Goal: Task Accomplishment & Management: Use online tool/utility

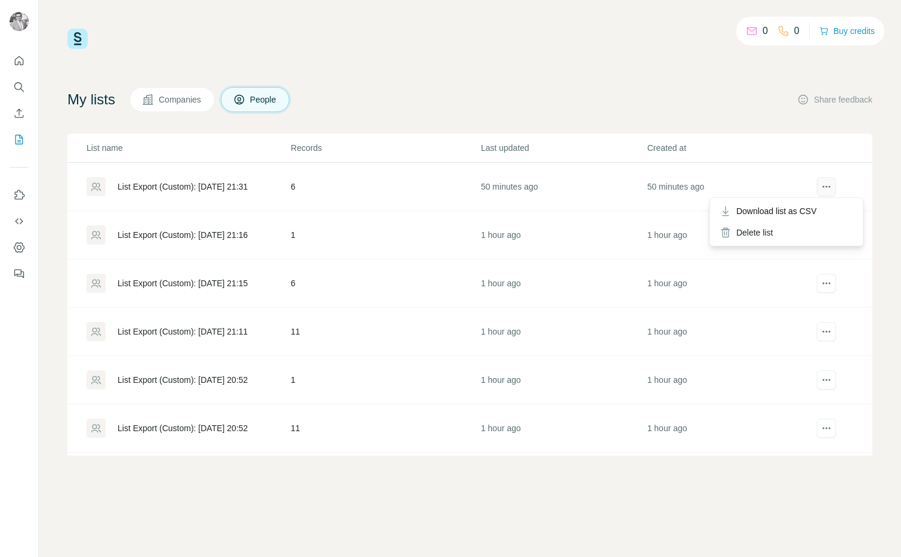
click at [829, 181] on icon "actions" at bounding box center [826, 187] width 12 height 12
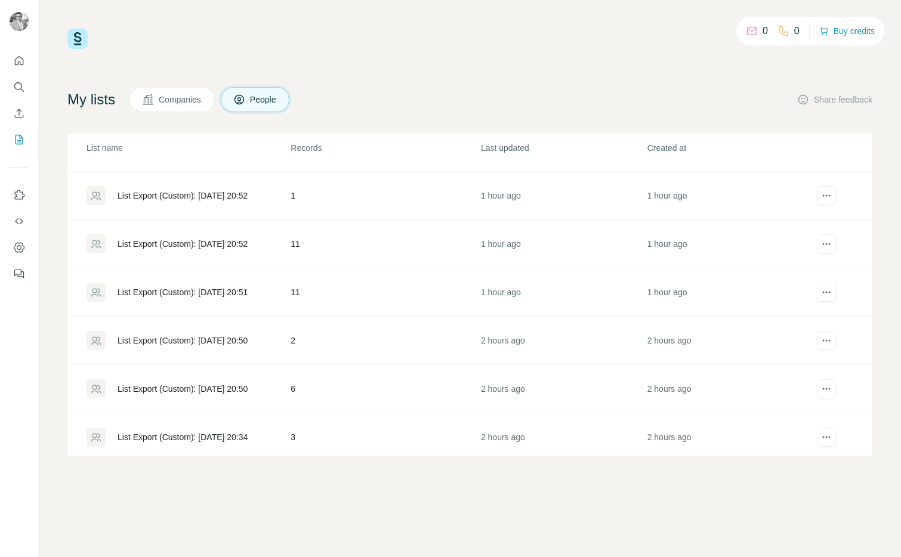
scroll to position [190, 0]
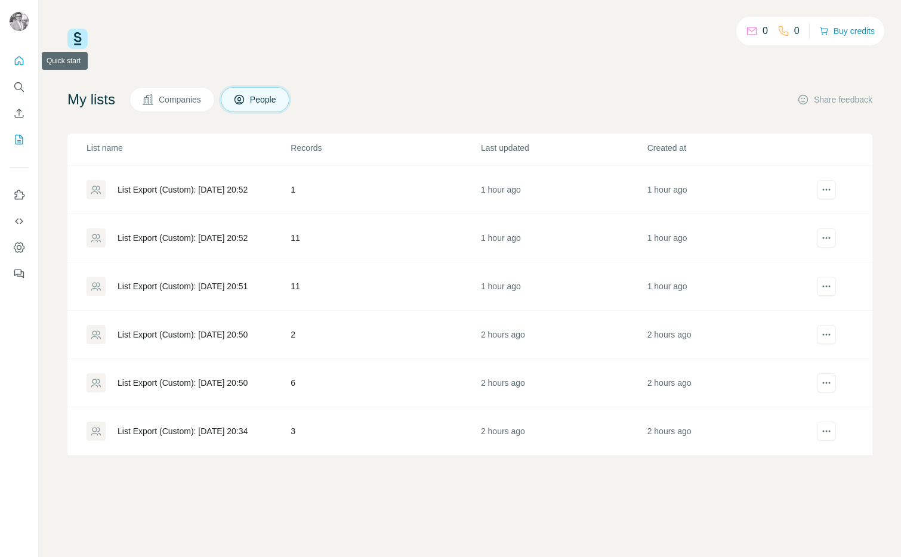
click at [18, 55] on icon "Quick start" at bounding box center [19, 61] width 12 height 12
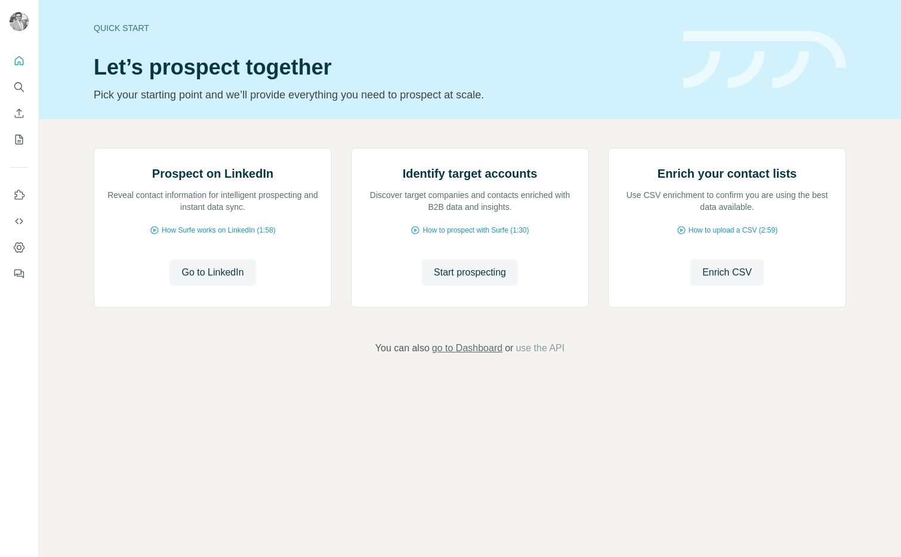
click at [461, 356] on span "go to Dashboard" at bounding box center [467, 348] width 70 height 14
click at [456, 356] on span "go to Dashboard" at bounding box center [467, 348] width 70 height 14
click at [23, 146] on button "My lists" at bounding box center [19, 139] width 19 height 21
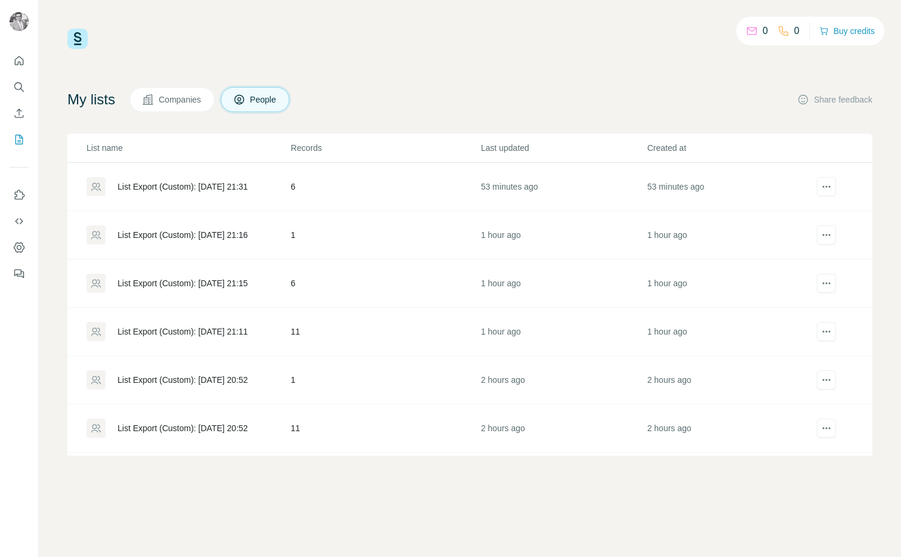
click at [294, 188] on td "6" at bounding box center [385, 187] width 190 height 48
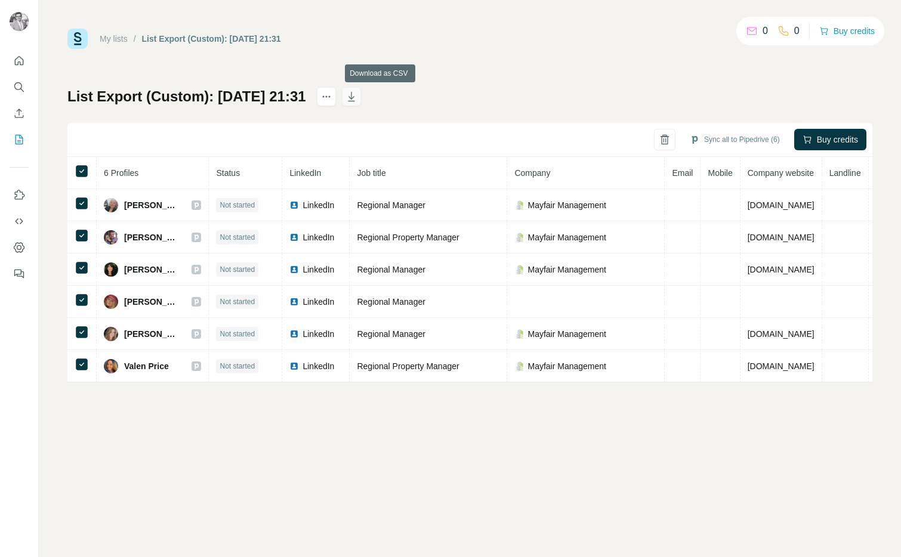
click at [354, 98] on icon "button" at bounding box center [351, 97] width 7 height 10
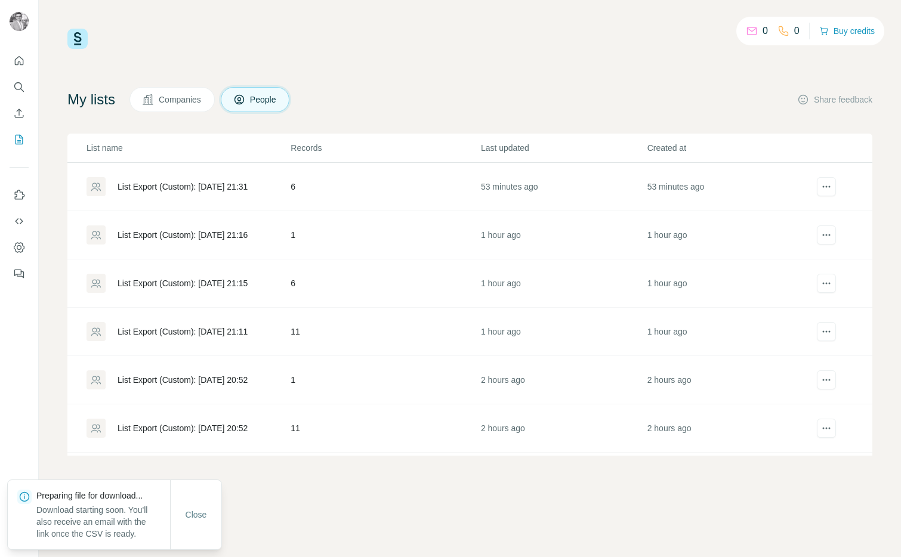
click at [100, 237] on icon at bounding box center [96, 235] width 10 height 8
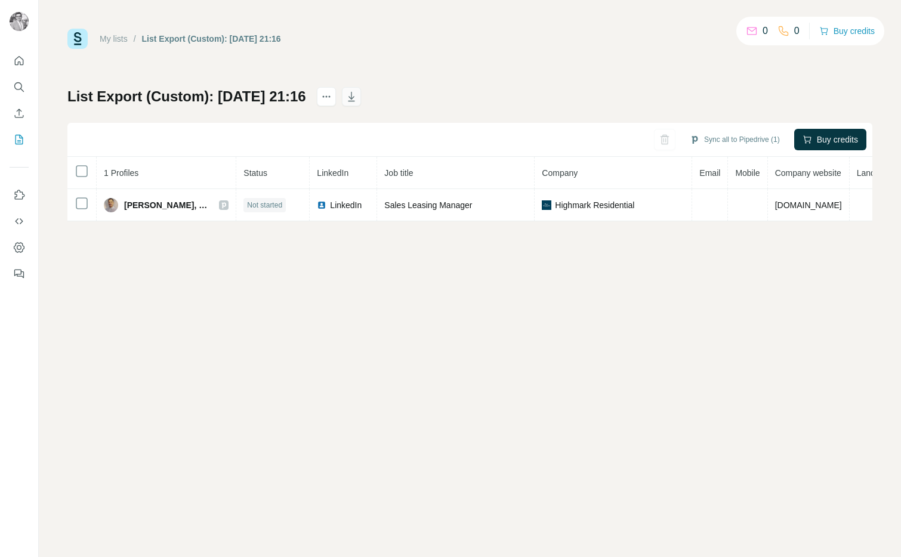
click at [357, 99] on icon "button" at bounding box center [351, 97] width 12 height 12
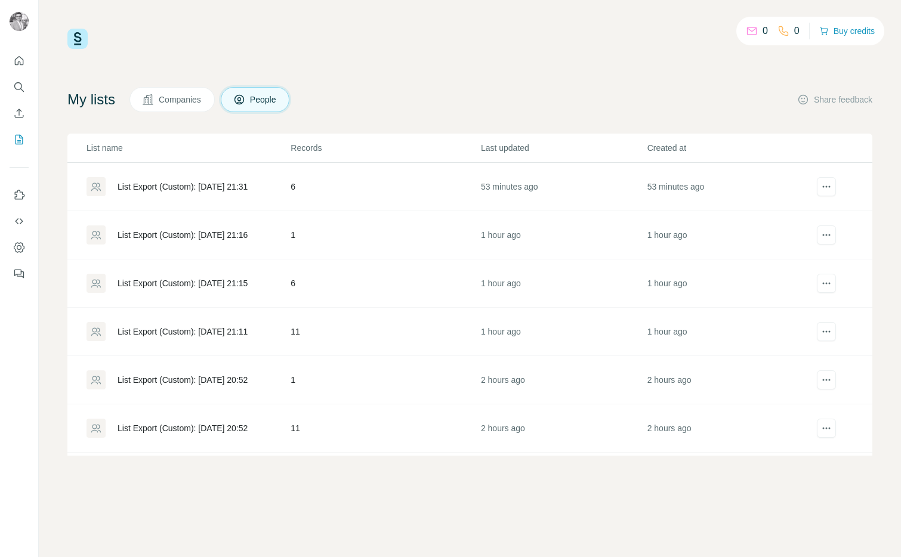
click at [145, 283] on div "List Export (Custom): [DATE] 21:15" at bounding box center [183, 283] width 130 height 12
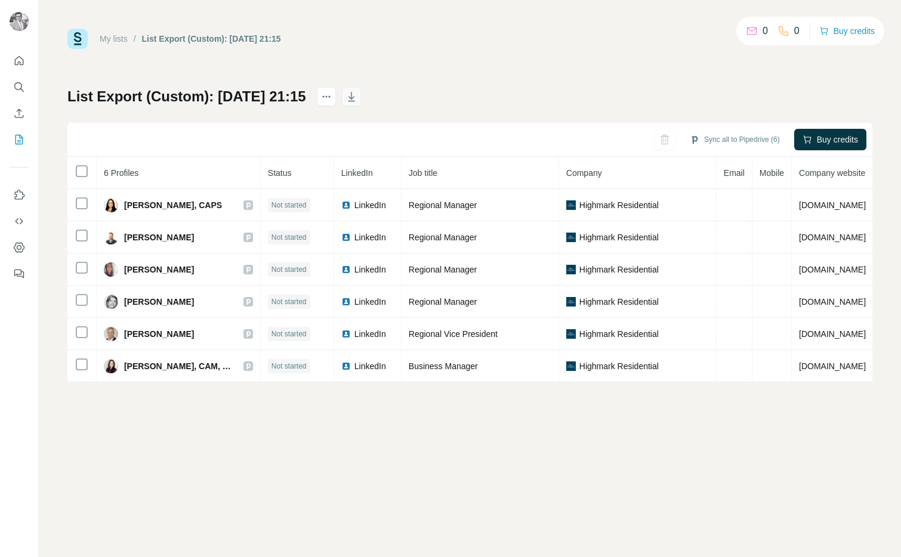
click at [357, 96] on icon "button" at bounding box center [351, 97] width 12 height 12
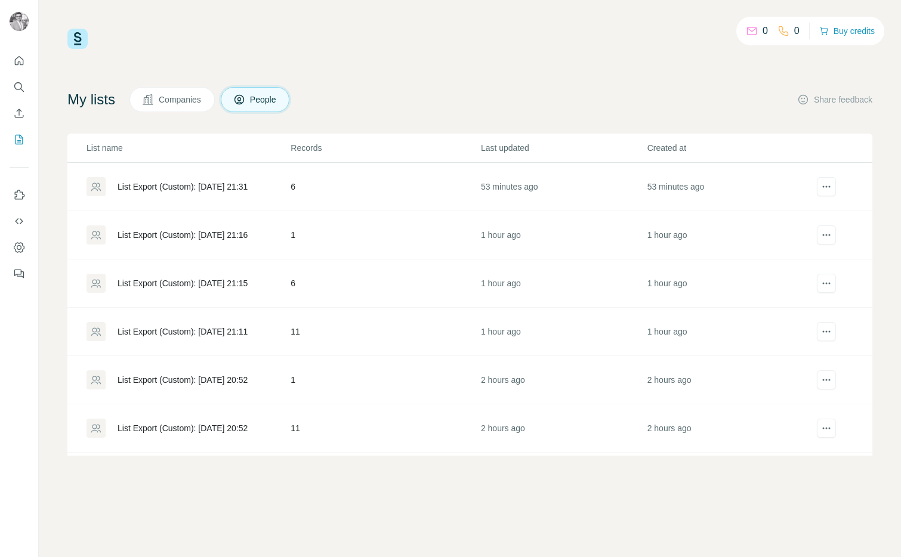
click at [161, 331] on div "List Export (Custom): [DATE] 21:11" at bounding box center [183, 332] width 130 height 12
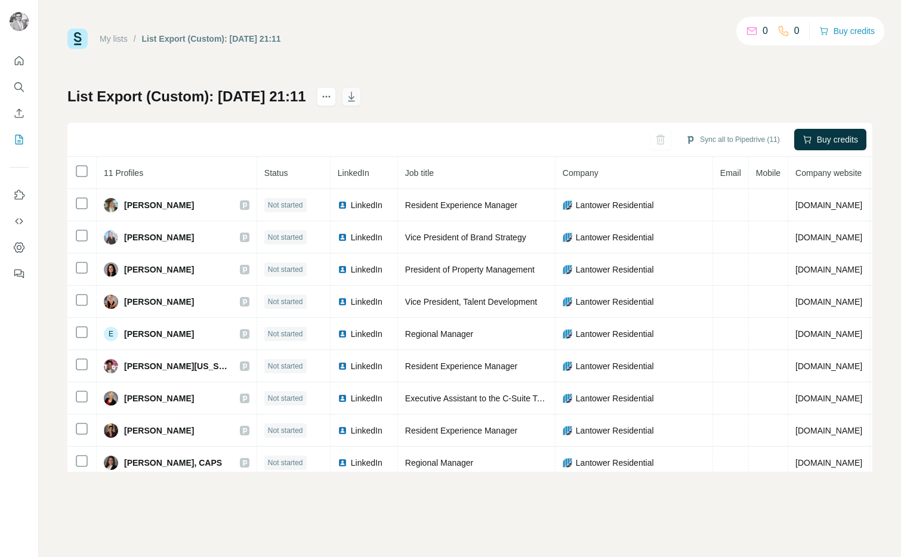
click at [357, 99] on icon "button" at bounding box center [351, 97] width 12 height 12
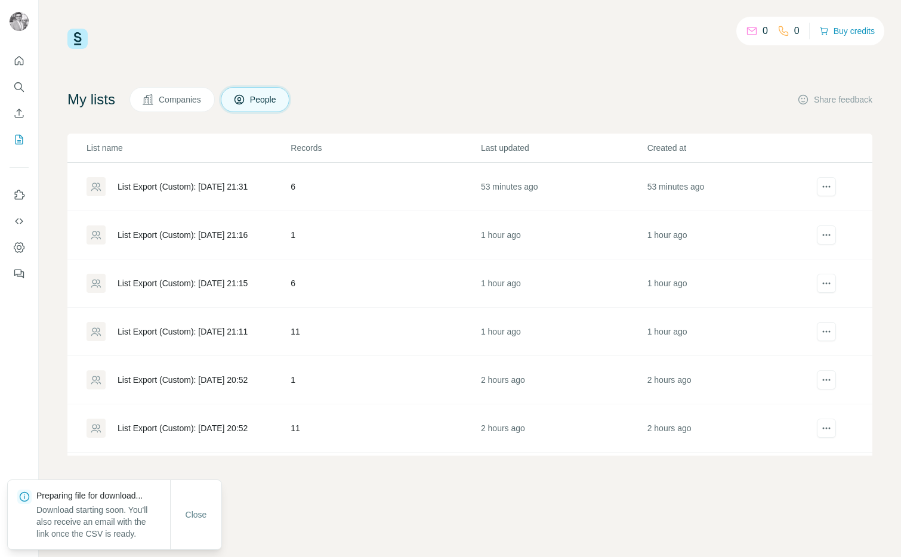
click at [156, 377] on div "List Export (Custom): [DATE] 20:52" at bounding box center [183, 380] width 130 height 12
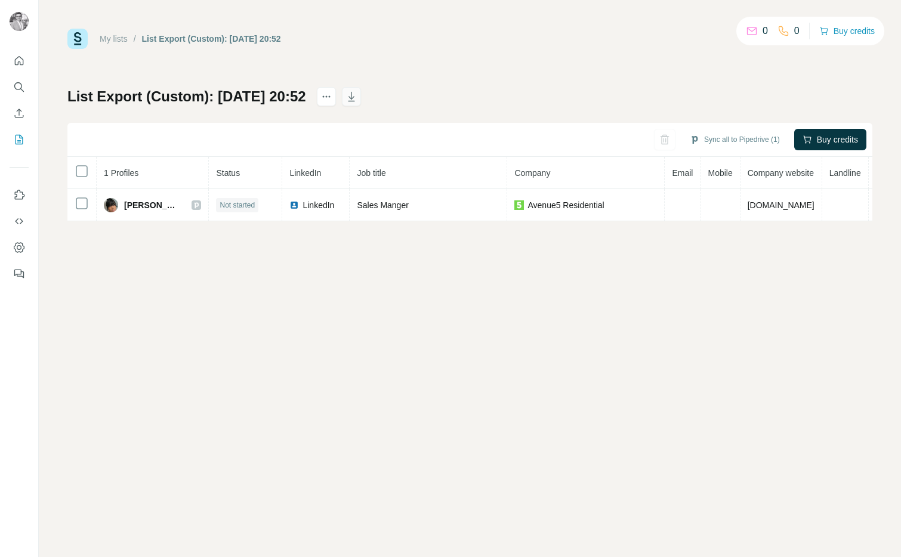
click at [357, 95] on icon "button" at bounding box center [351, 97] width 12 height 12
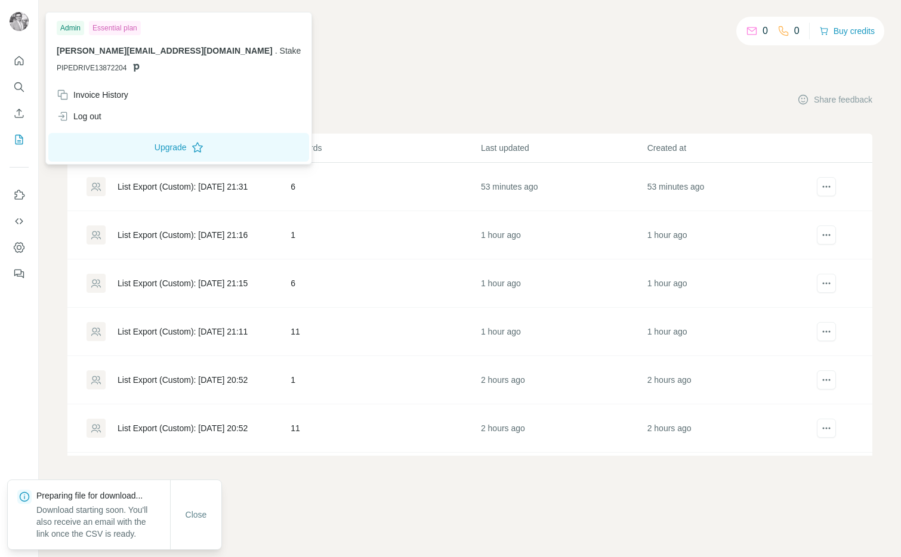
click at [243, 431] on div "List Export (Custom): [DATE] 20:52" at bounding box center [183, 428] width 130 height 12
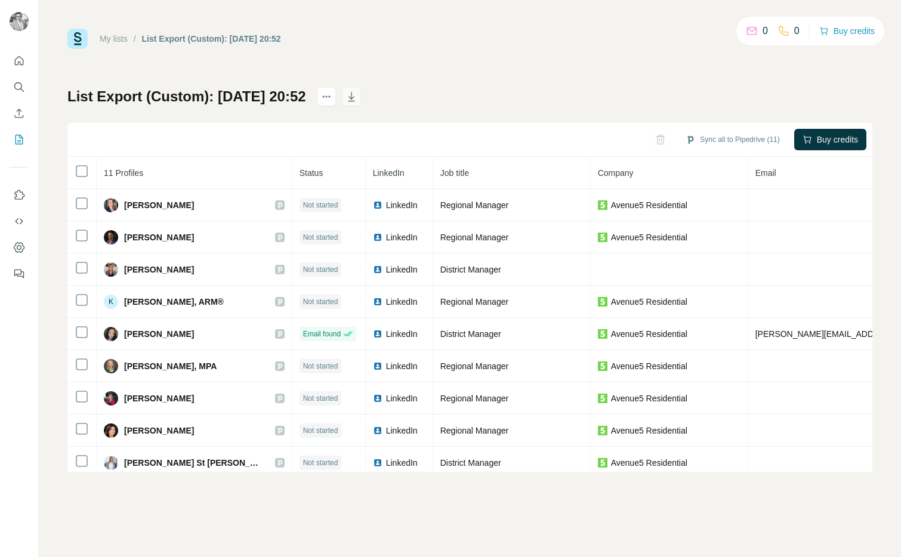
click at [357, 95] on icon "button" at bounding box center [351, 97] width 12 height 12
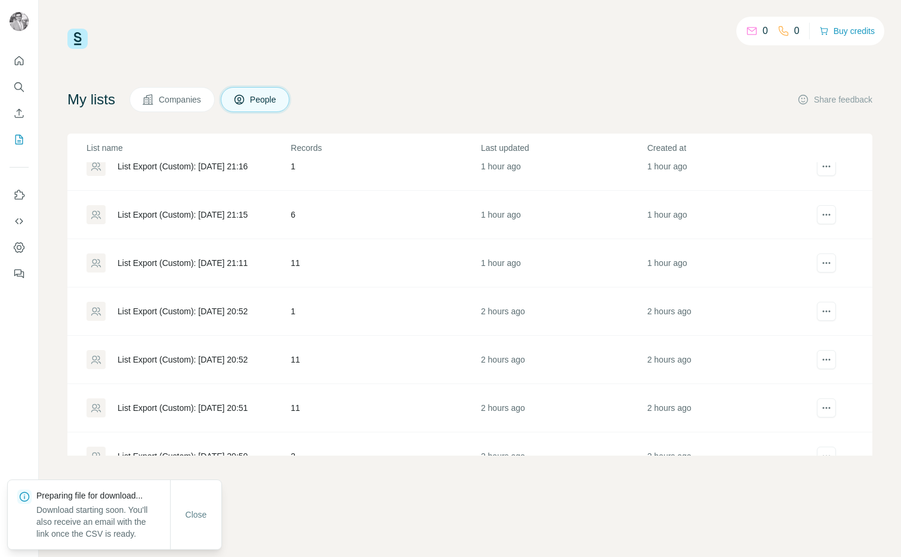
scroll to position [80, 0]
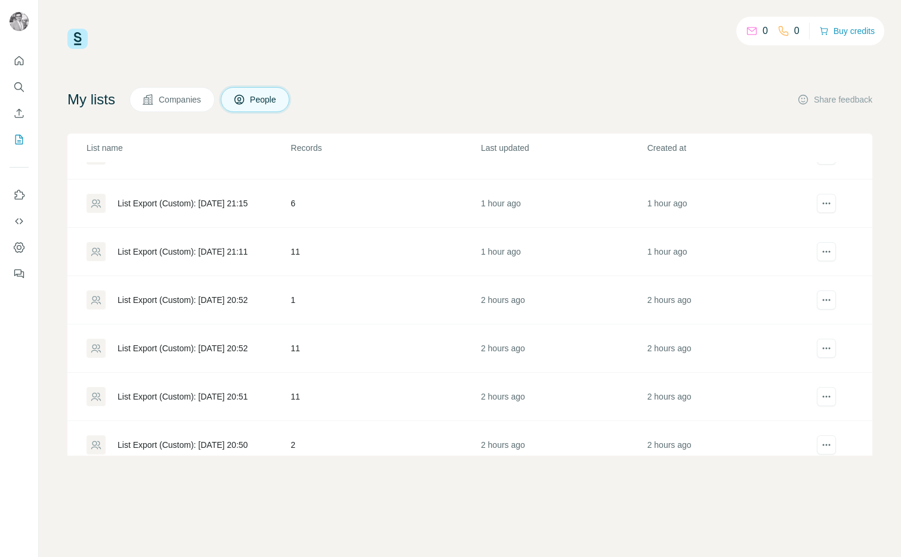
click at [213, 303] on div "List Export (Custom): [DATE] 20:52" at bounding box center [183, 300] width 130 height 12
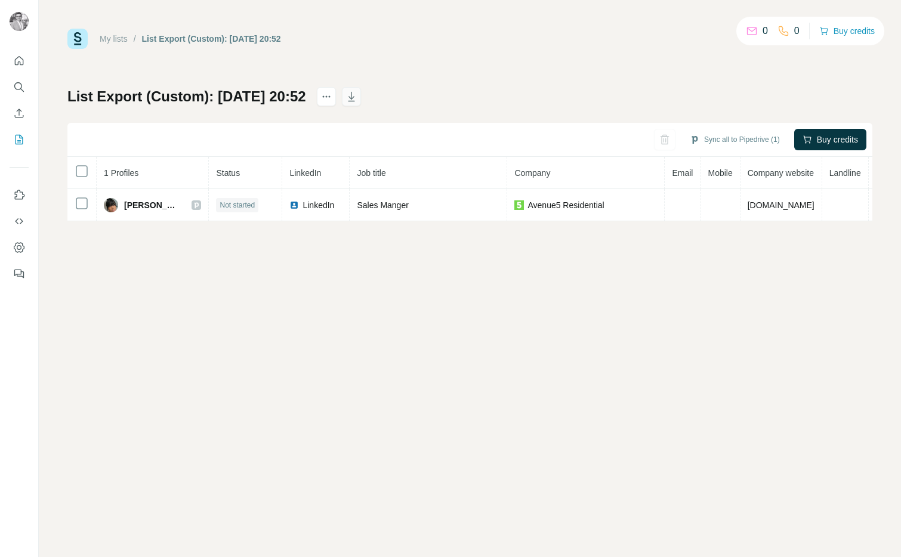
click at [357, 97] on icon "button" at bounding box center [351, 97] width 12 height 12
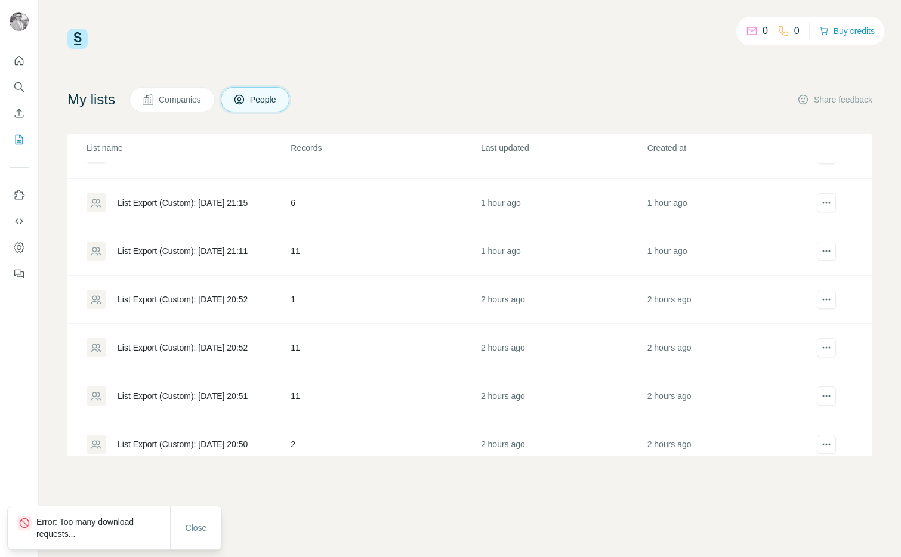
scroll to position [94, 0]
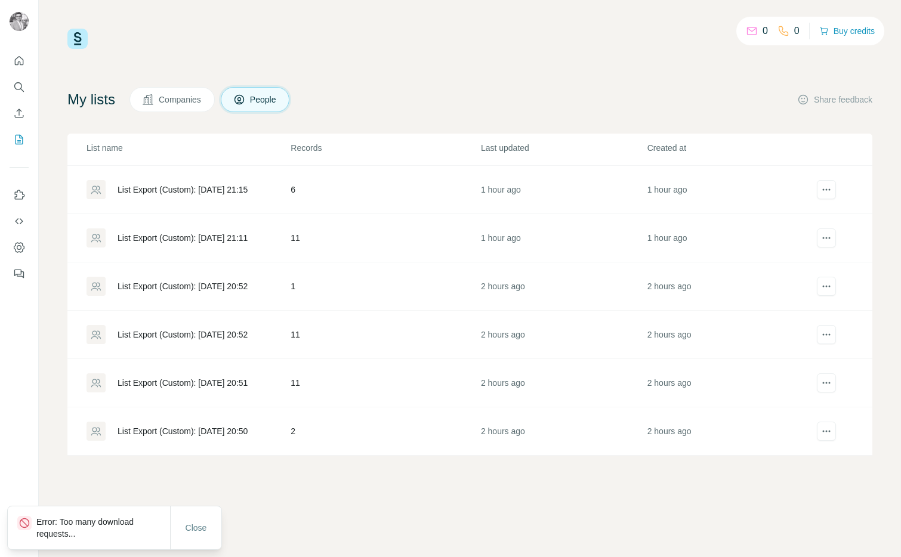
click at [223, 332] on div "List Export (Custom): [DATE] 20:52" at bounding box center [183, 335] width 130 height 12
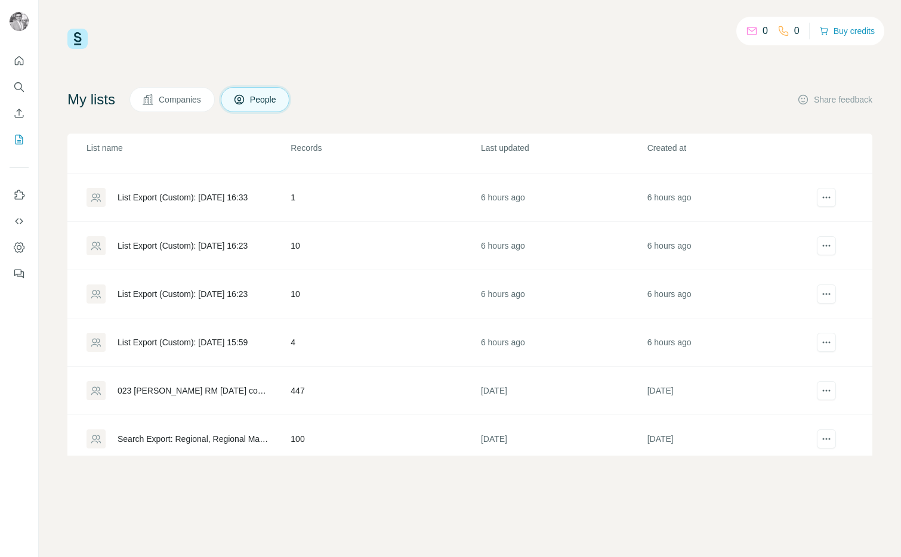
scroll to position [613, 0]
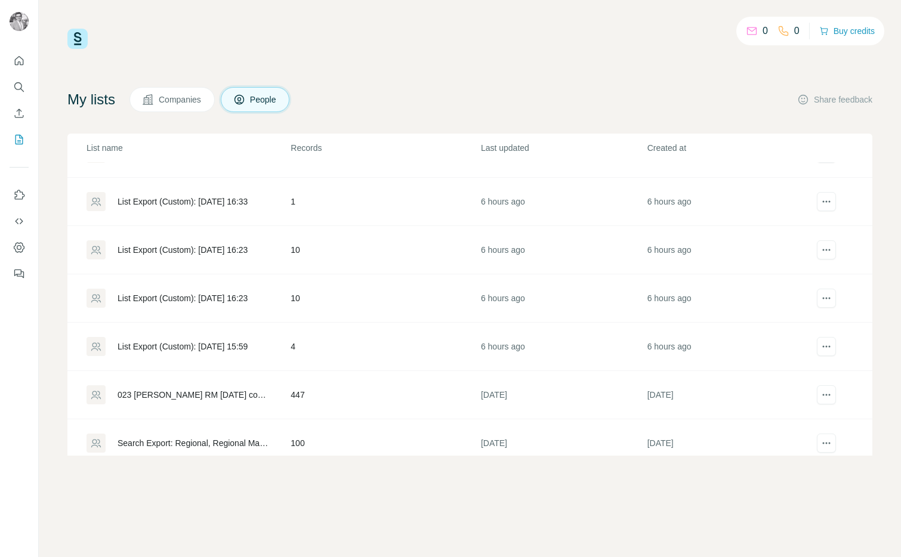
click at [292, 345] on td "4" at bounding box center [385, 347] width 190 height 48
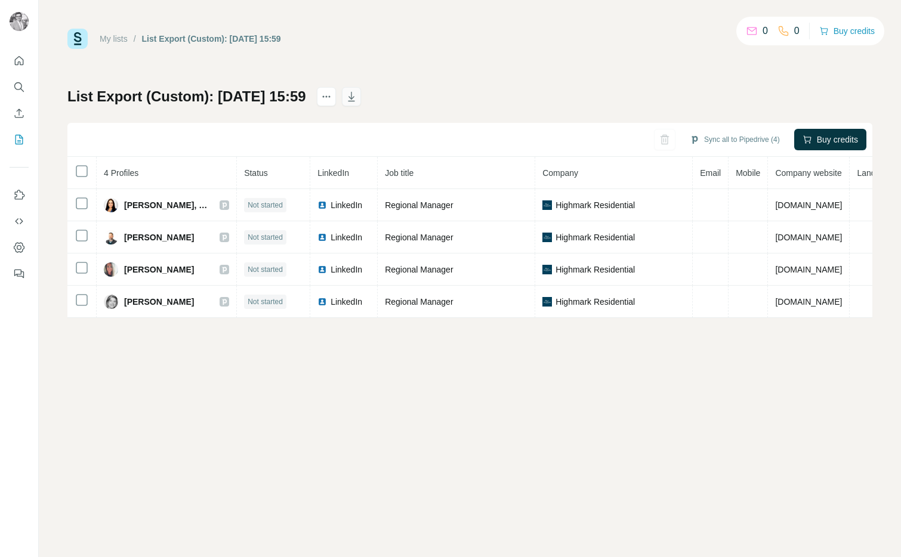
click at [357, 91] on icon "button" at bounding box center [351, 97] width 12 height 12
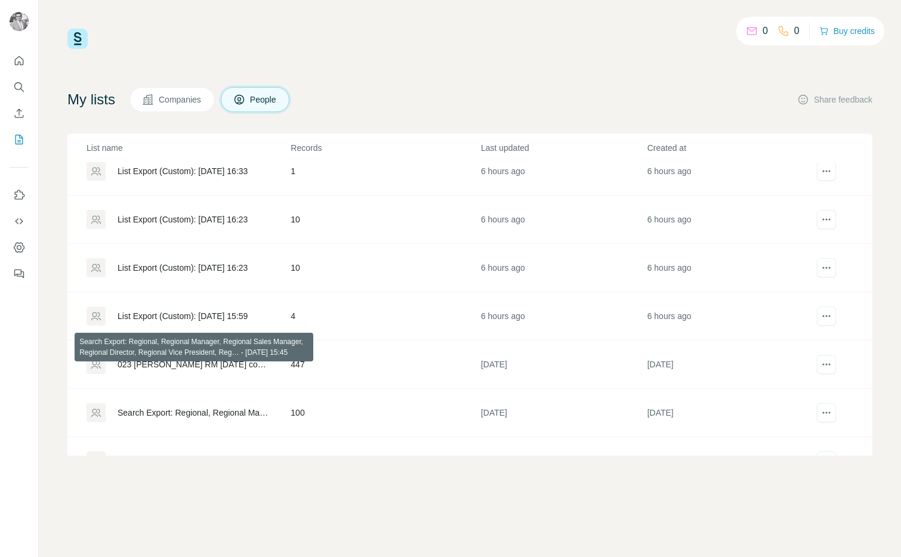
scroll to position [643, 0]
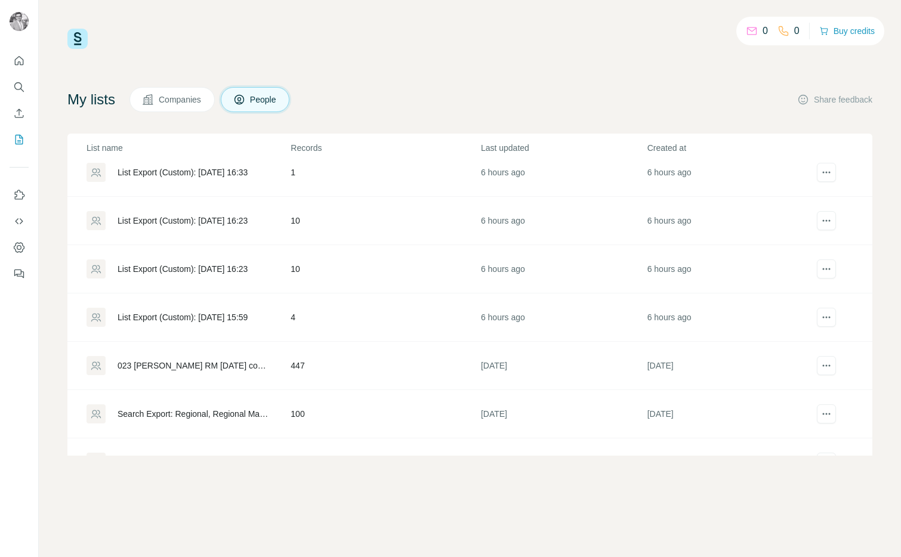
click at [294, 267] on td "10" at bounding box center [385, 269] width 190 height 48
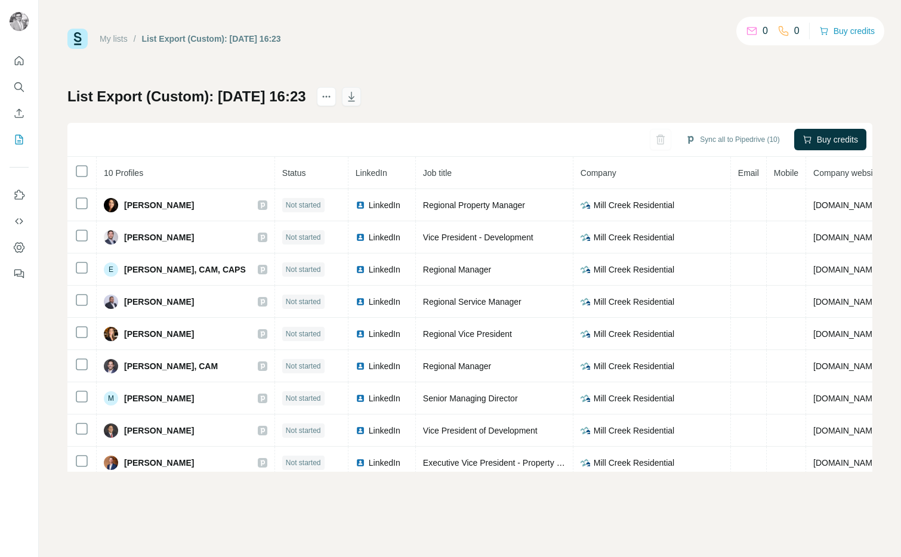
click at [361, 104] on button "button" at bounding box center [351, 96] width 19 height 19
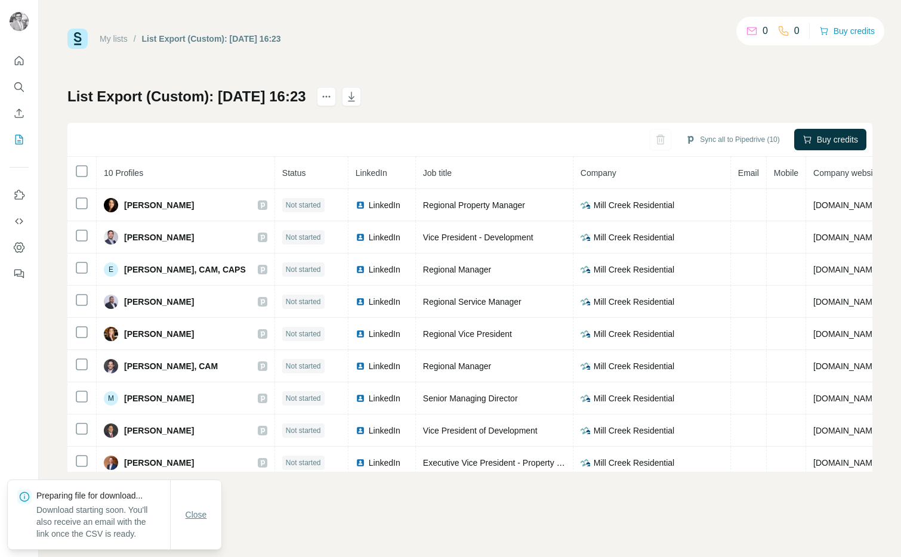
click at [211, 519] on button "Close" at bounding box center [196, 514] width 38 height 21
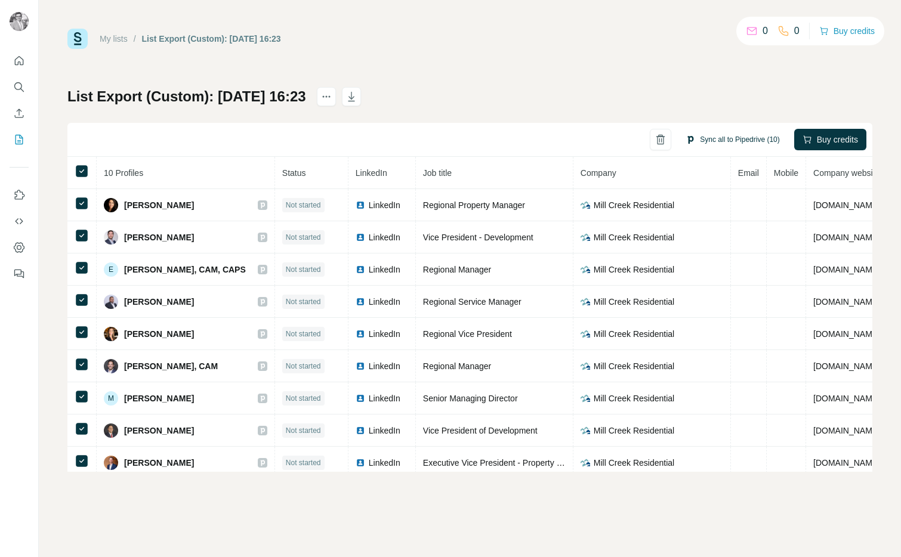
click at [737, 139] on button "Sync all to Pipedrive (10)" at bounding box center [732, 140] width 110 height 18
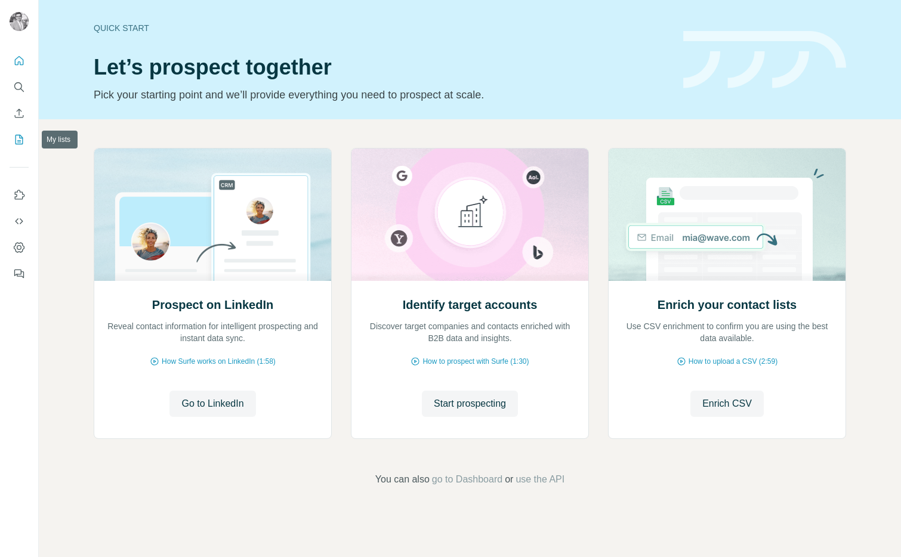
click at [16, 142] on icon "My lists" at bounding box center [20, 140] width 8 height 10
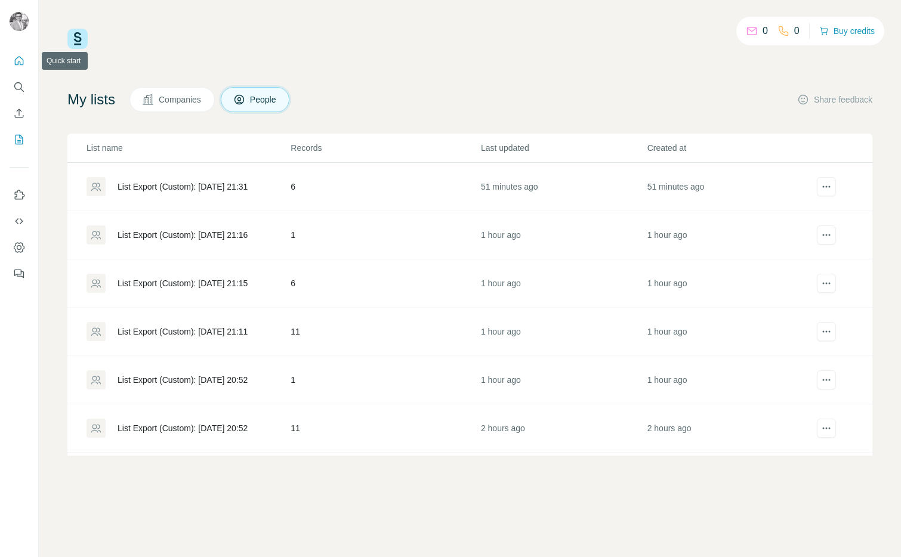
click at [16, 59] on icon "Quick start" at bounding box center [19, 60] width 9 height 9
